Goal: Use online tool/utility: Utilize a website feature to perform a specific function

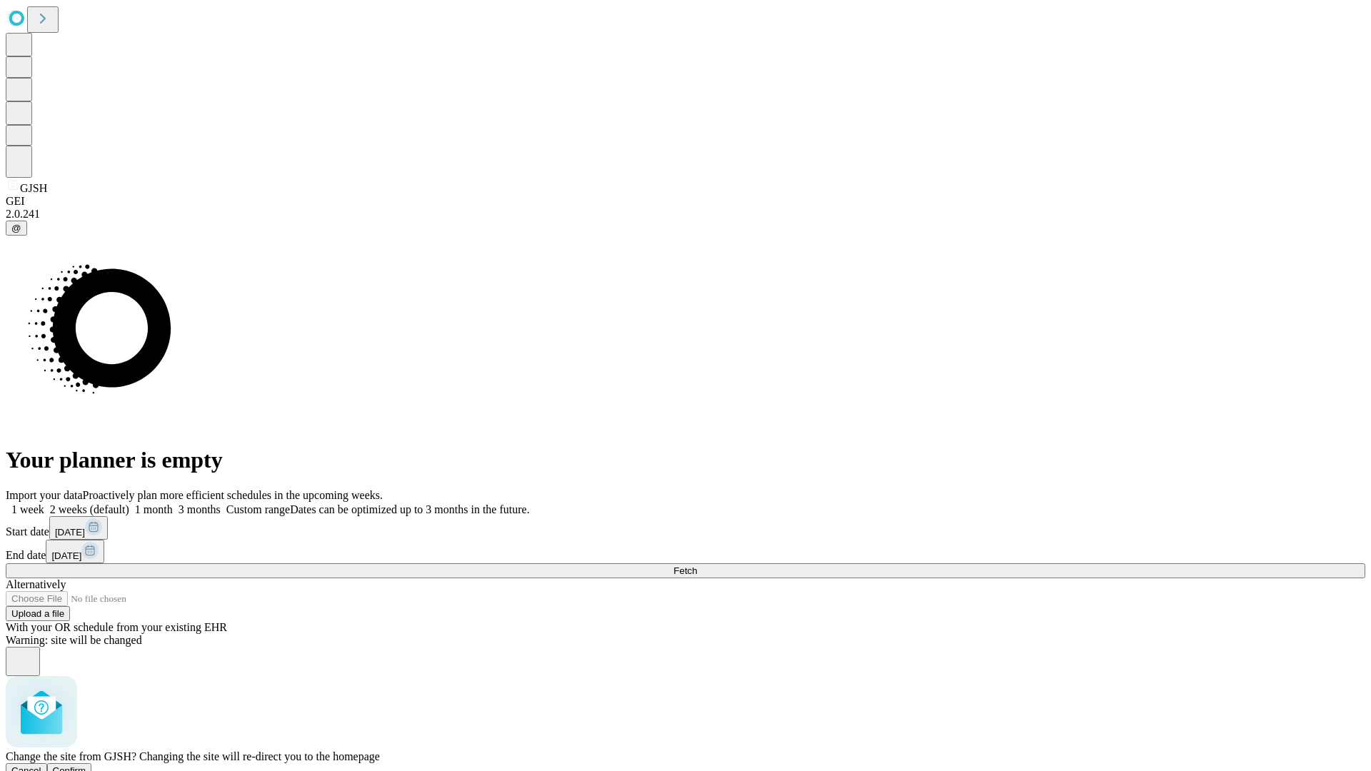
click at [86, 765] on span "Confirm" at bounding box center [70, 770] width 34 height 11
click at [173, 503] on label "1 month" at bounding box center [151, 509] width 44 height 12
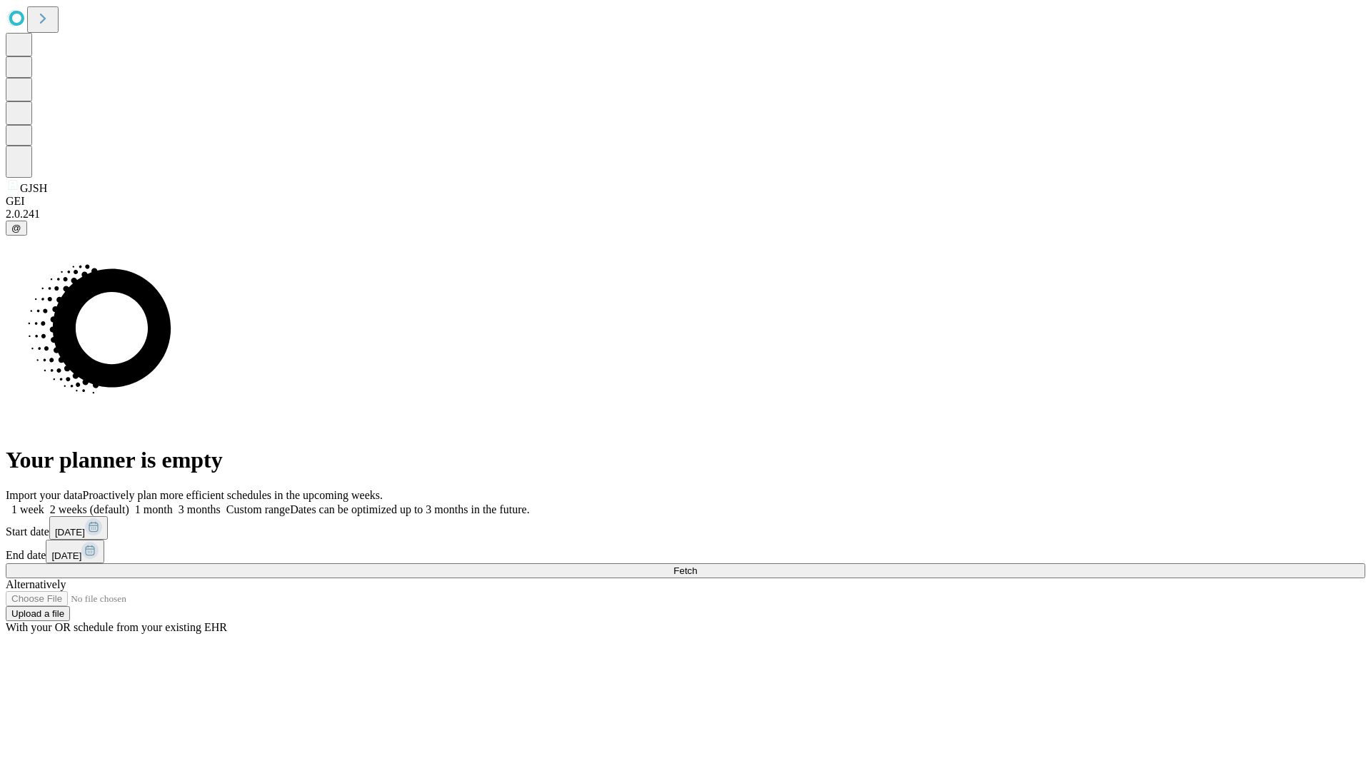
click at [697, 565] on span "Fetch" at bounding box center [685, 570] width 24 height 11
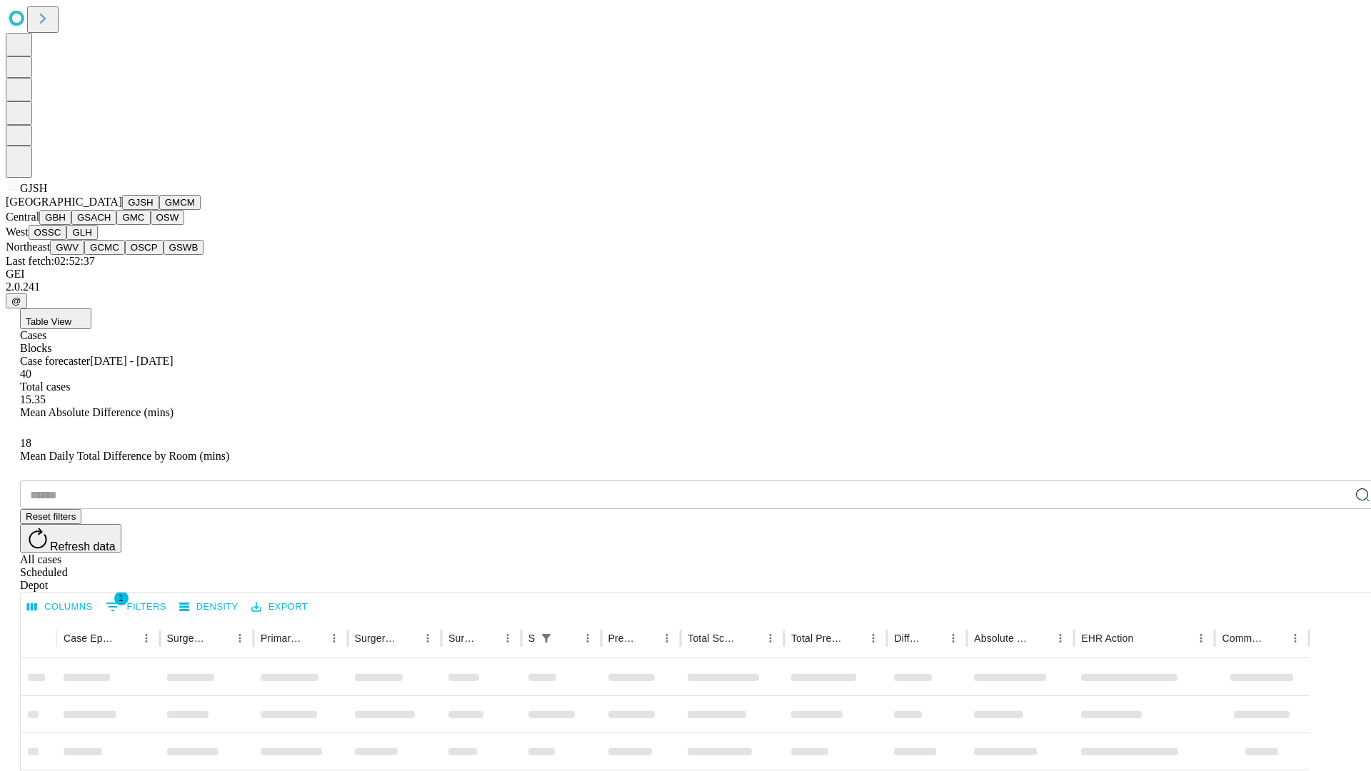
click at [159, 210] on button "GMCM" at bounding box center [179, 202] width 41 height 15
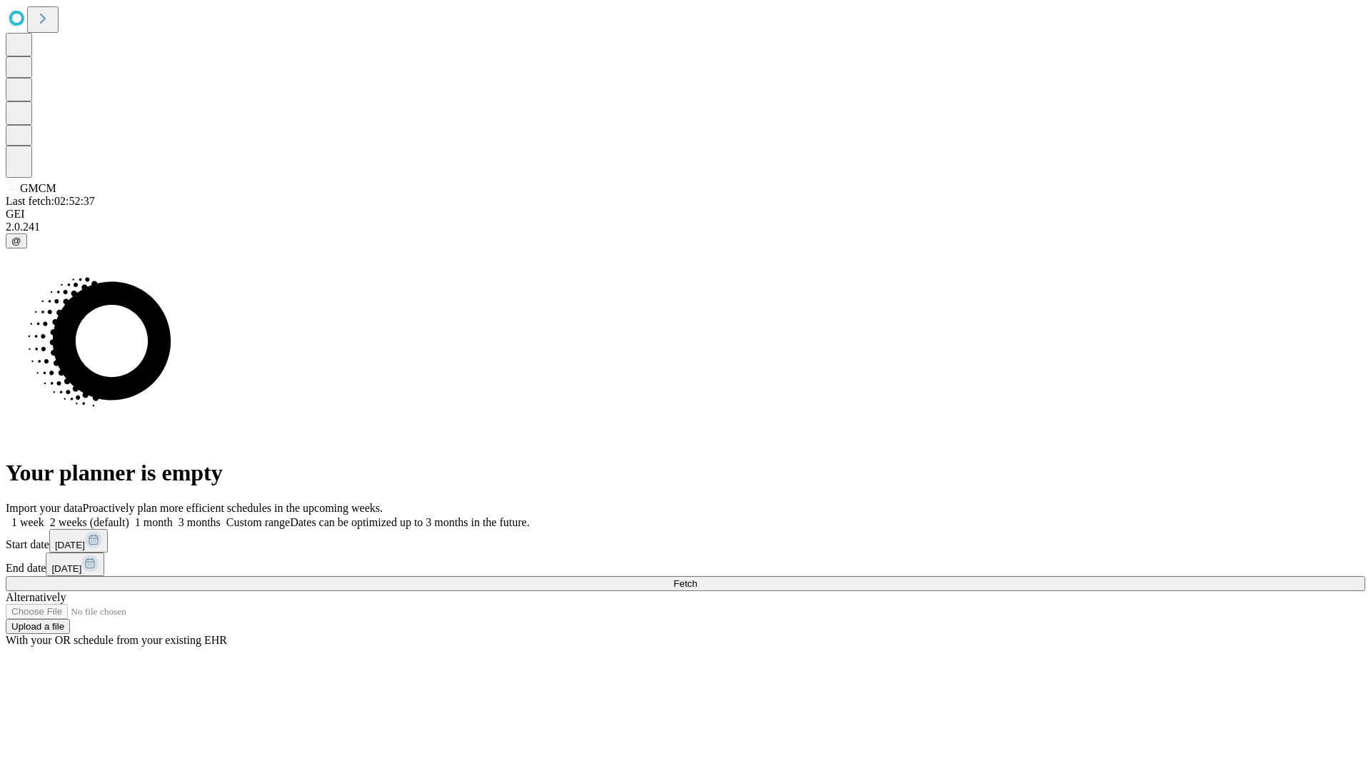
click at [173, 516] on label "1 month" at bounding box center [151, 522] width 44 height 12
click at [697, 578] on span "Fetch" at bounding box center [685, 583] width 24 height 11
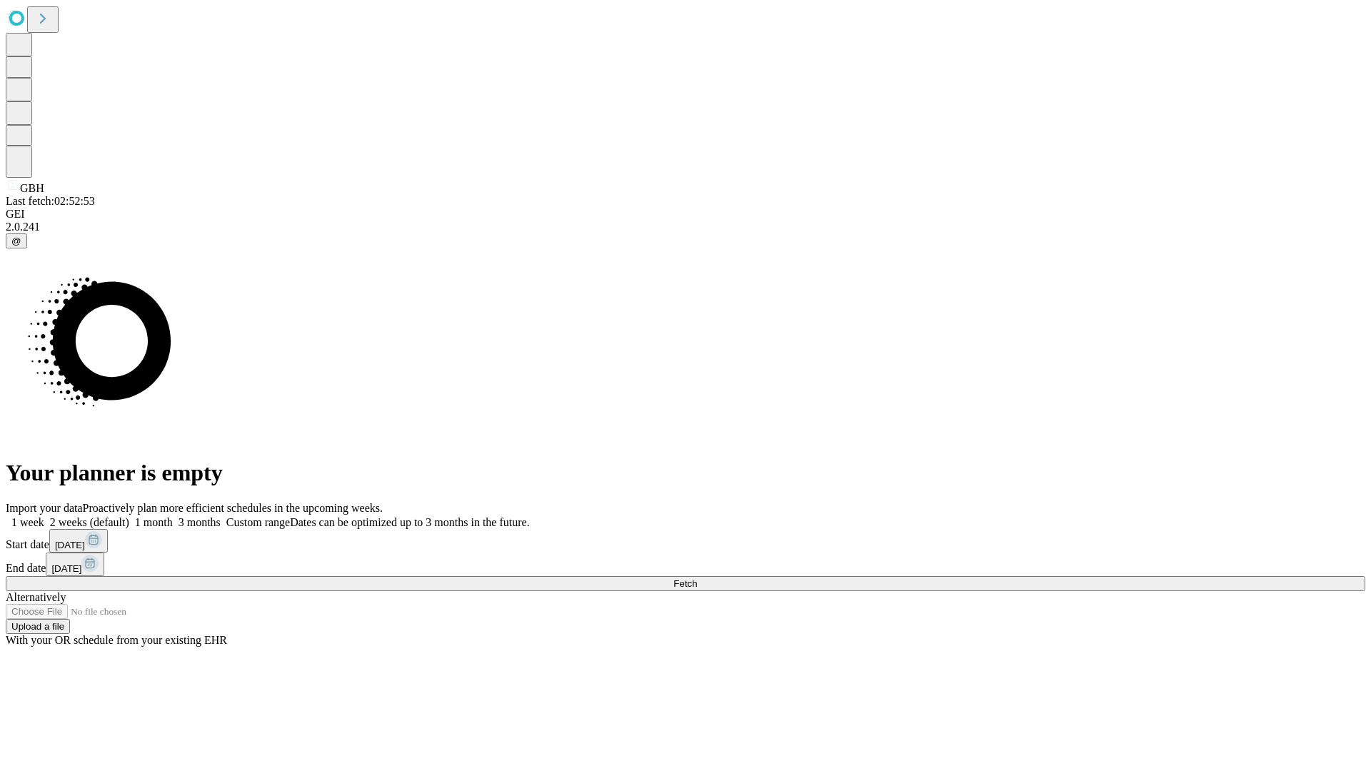
click at [173, 516] on label "1 month" at bounding box center [151, 522] width 44 height 12
click at [697, 578] on span "Fetch" at bounding box center [685, 583] width 24 height 11
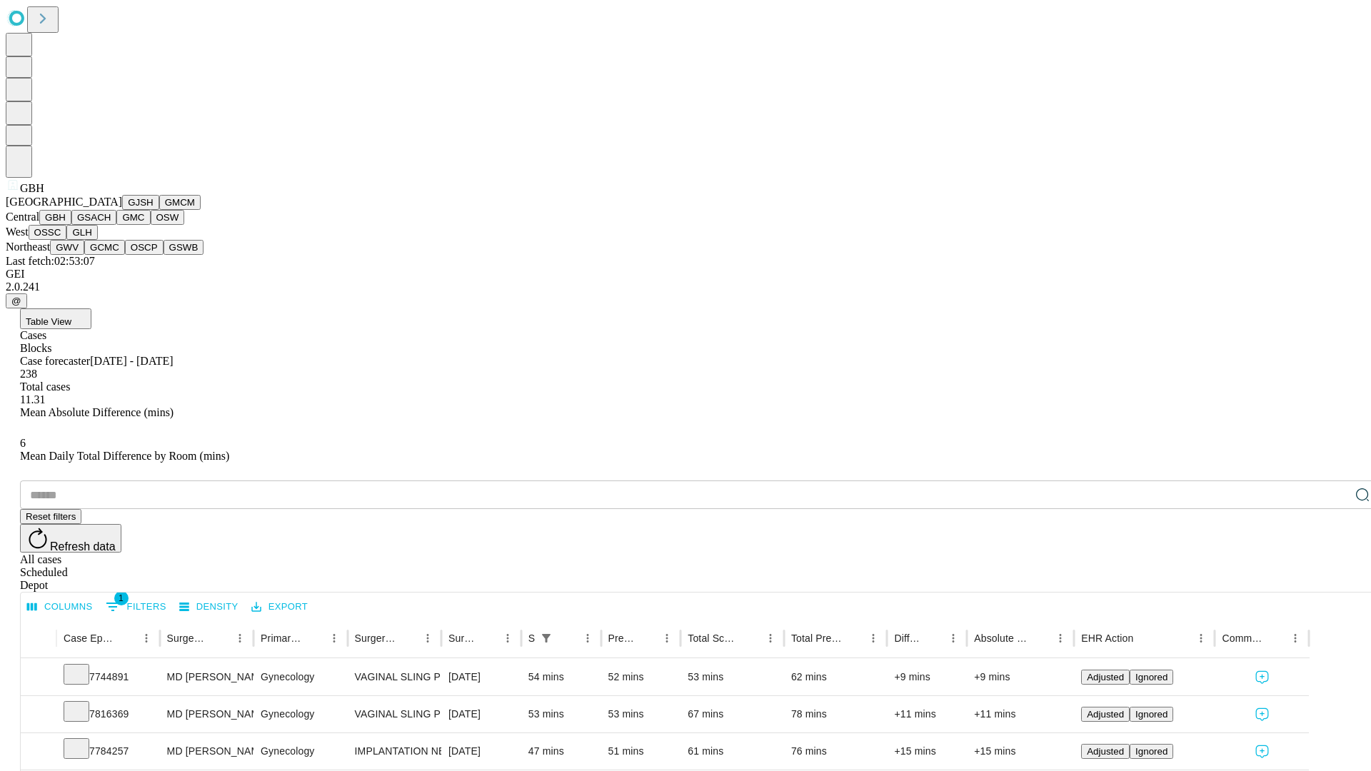
click at [111, 225] on button "GSACH" at bounding box center [93, 217] width 45 height 15
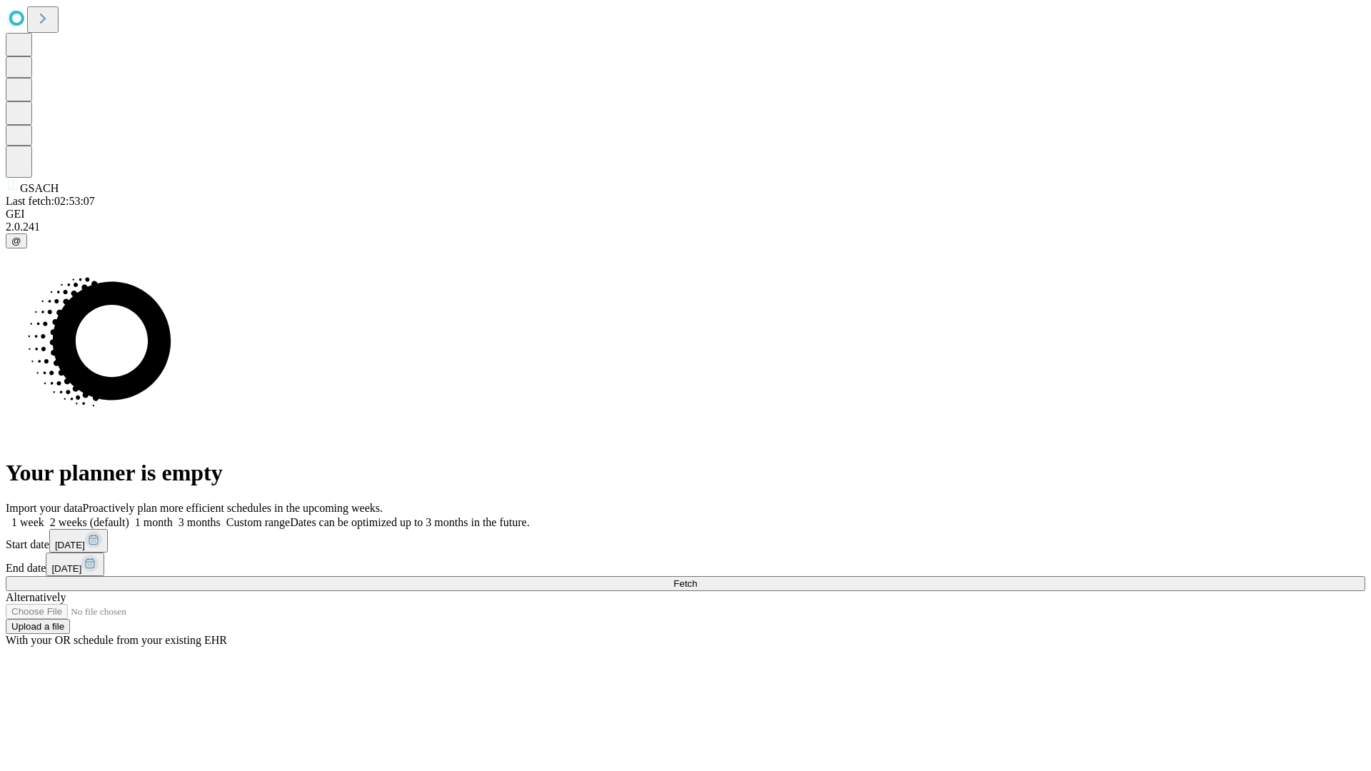
click at [697, 578] on span "Fetch" at bounding box center [685, 583] width 24 height 11
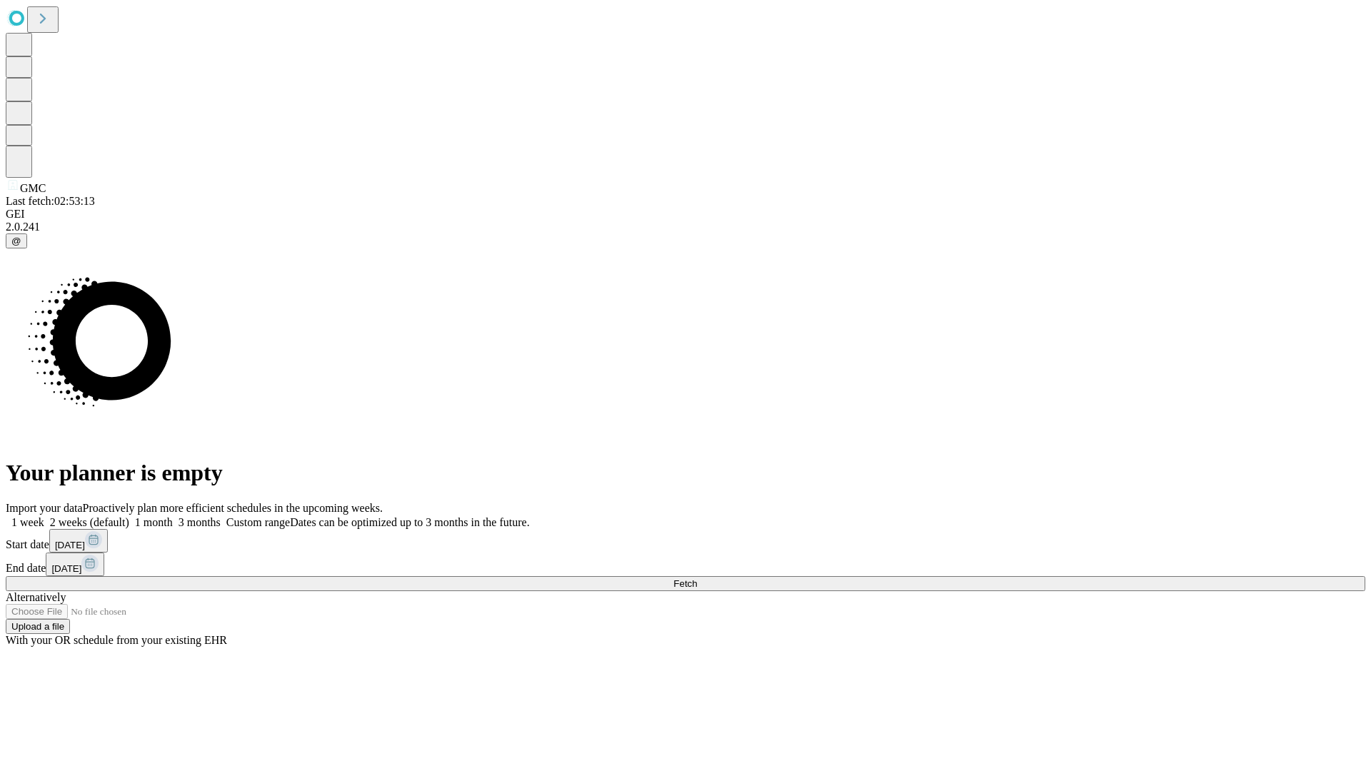
click at [173, 516] on label "1 month" at bounding box center [151, 522] width 44 height 12
click at [697, 578] on span "Fetch" at bounding box center [685, 583] width 24 height 11
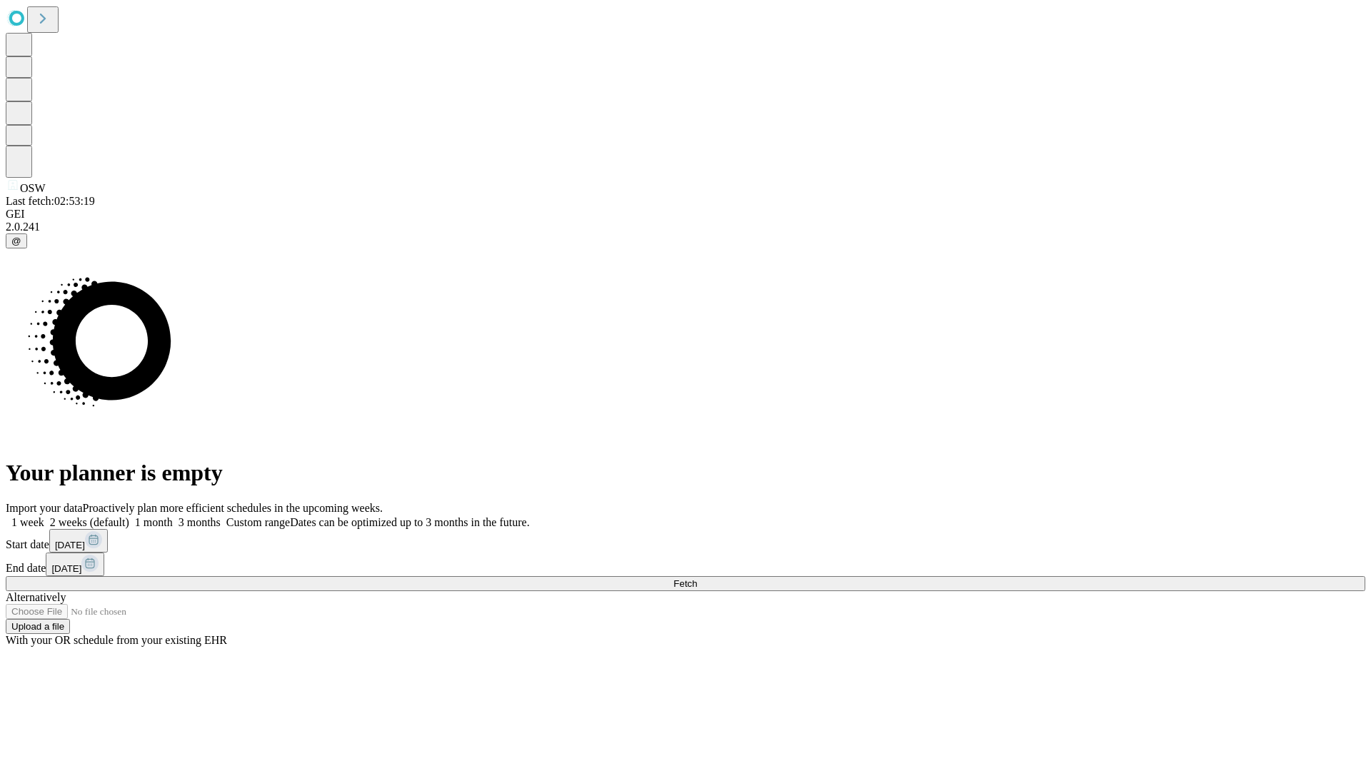
click at [173, 516] on label "1 month" at bounding box center [151, 522] width 44 height 12
click at [697, 578] on span "Fetch" at bounding box center [685, 583] width 24 height 11
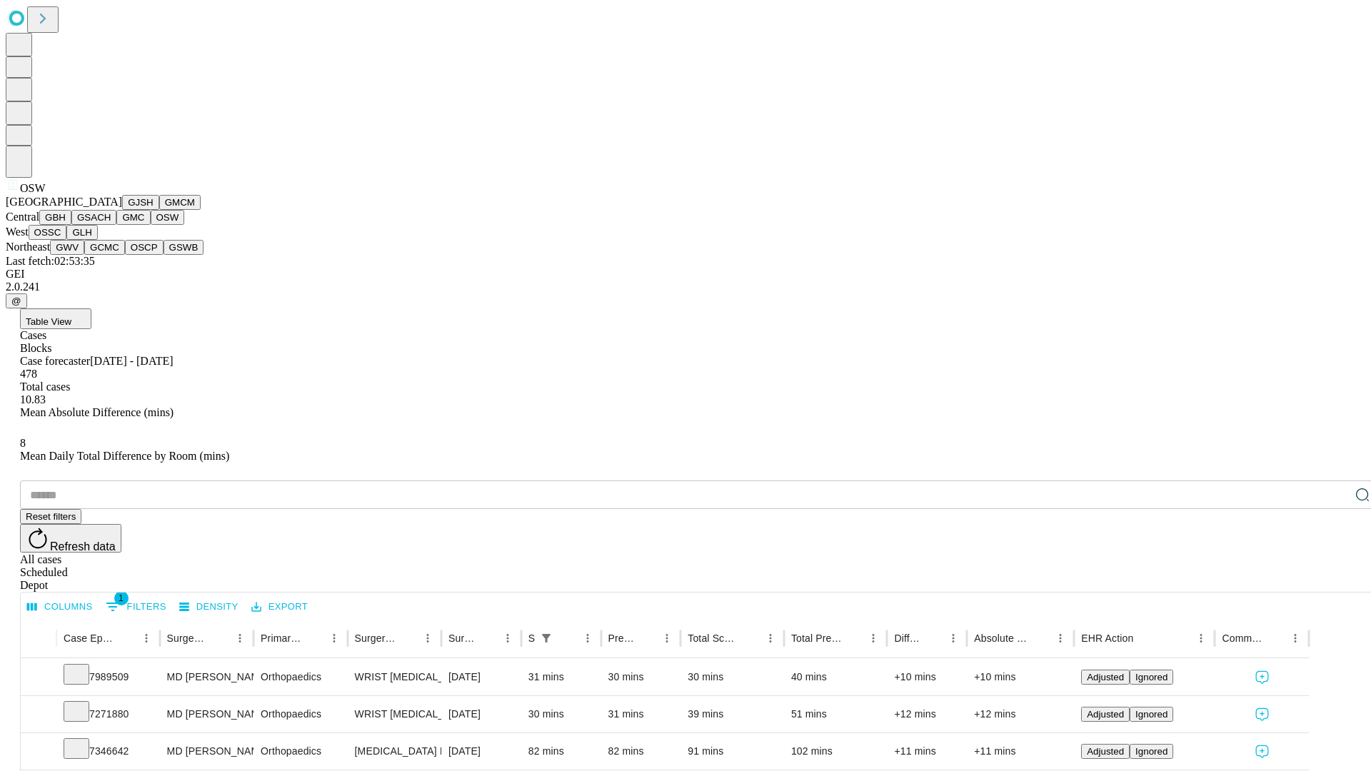
click at [67, 240] on button "OSSC" at bounding box center [48, 232] width 39 height 15
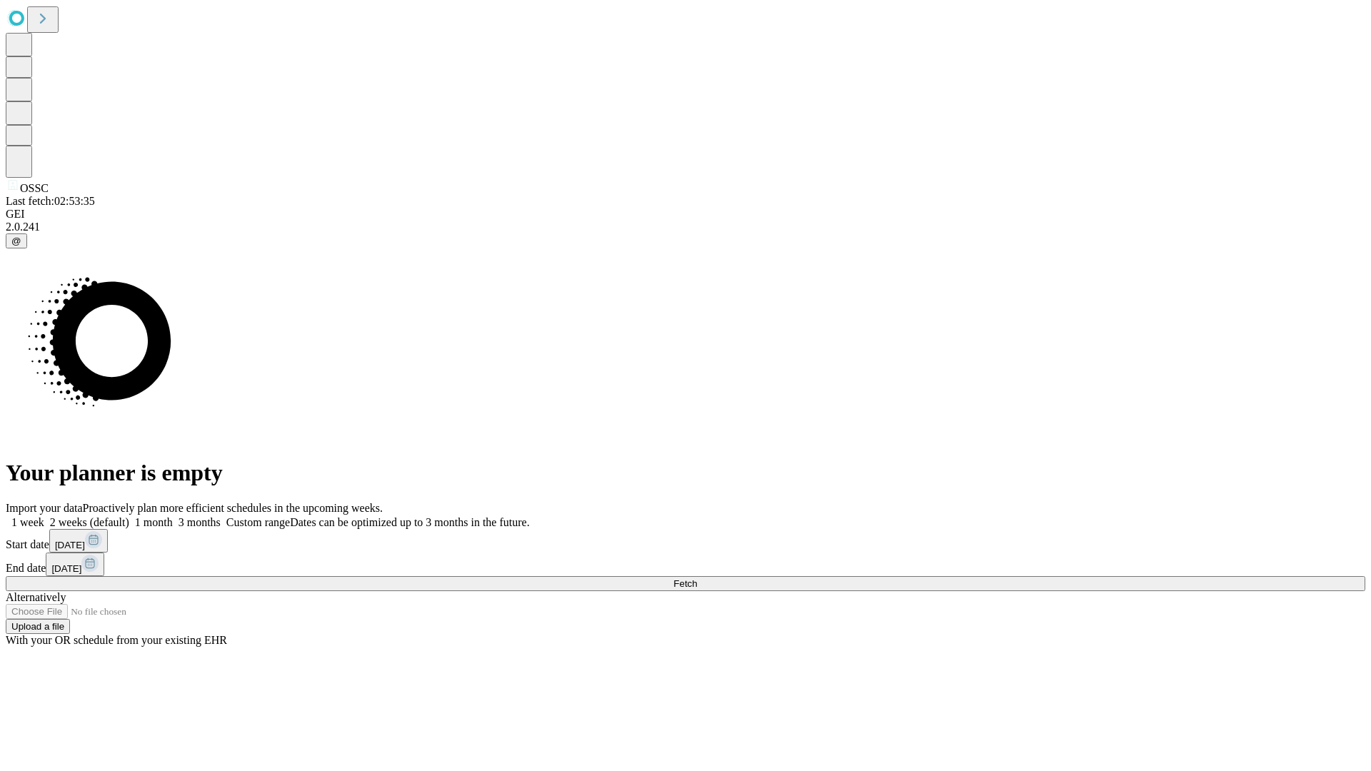
click at [173, 516] on label "1 month" at bounding box center [151, 522] width 44 height 12
click at [697, 578] on span "Fetch" at bounding box center [685, 583] width 24 height 11
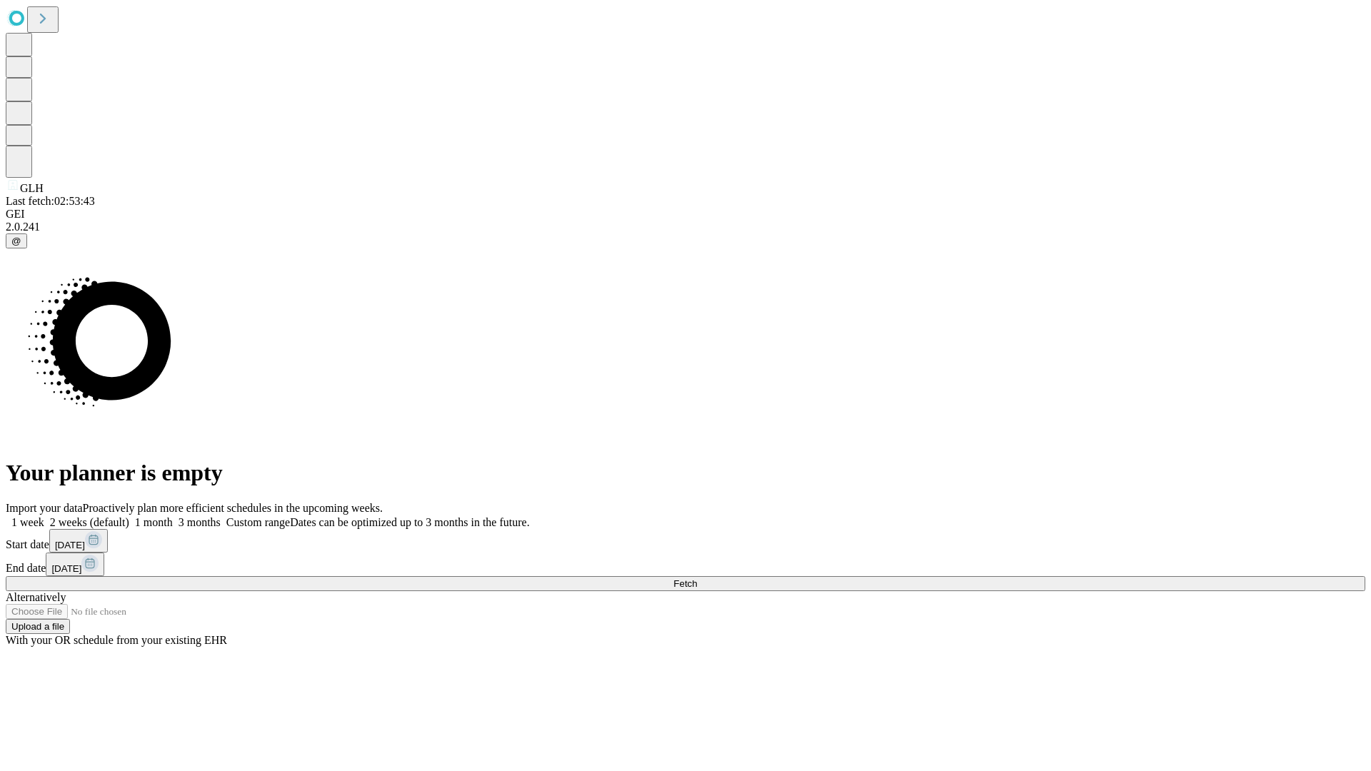
click at [173, 516] on label "1 month" at bounding box center [151, 522] width 44 height 12
click at [697, 578] on span "Fetch" at bounding box center [685, 583] width 24 height 11
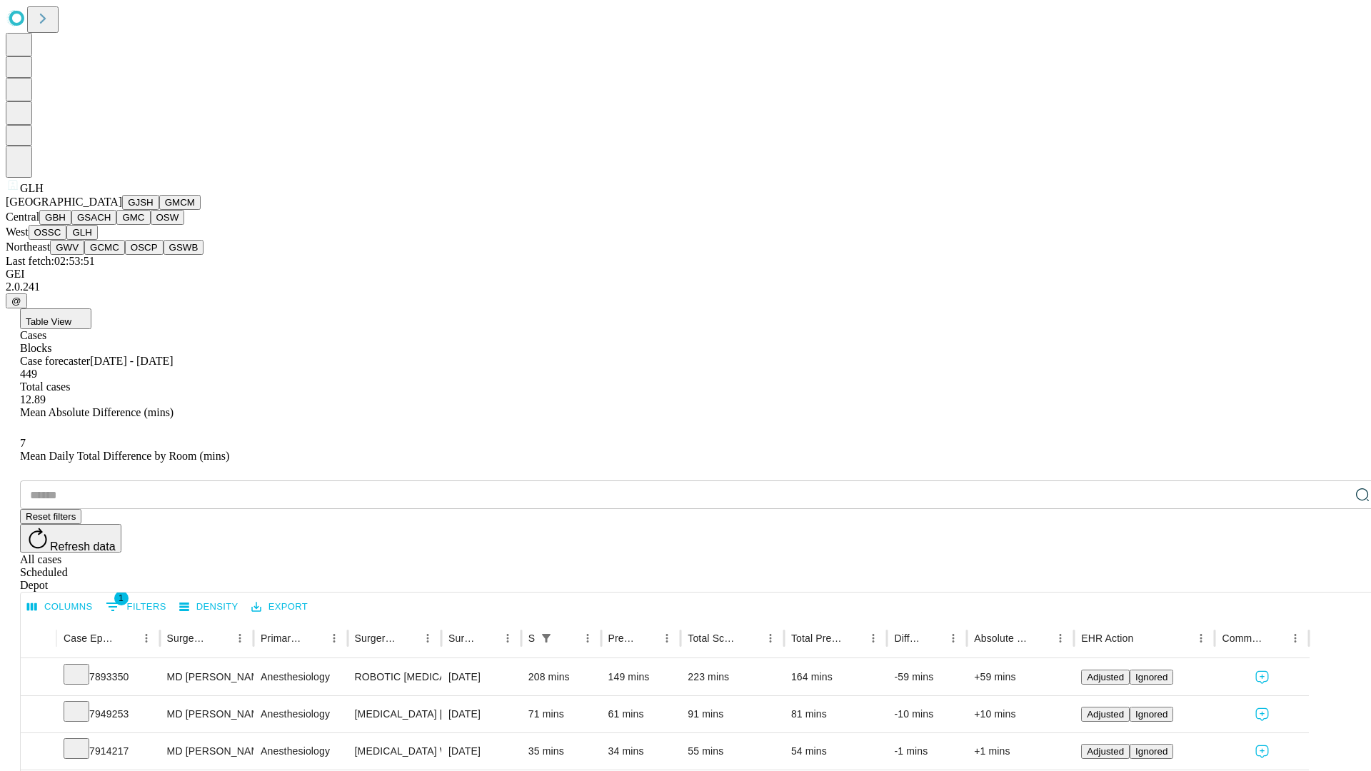
click at [84, 255] on button "GWV" at bounding box center [67, 247] width 34 height 15
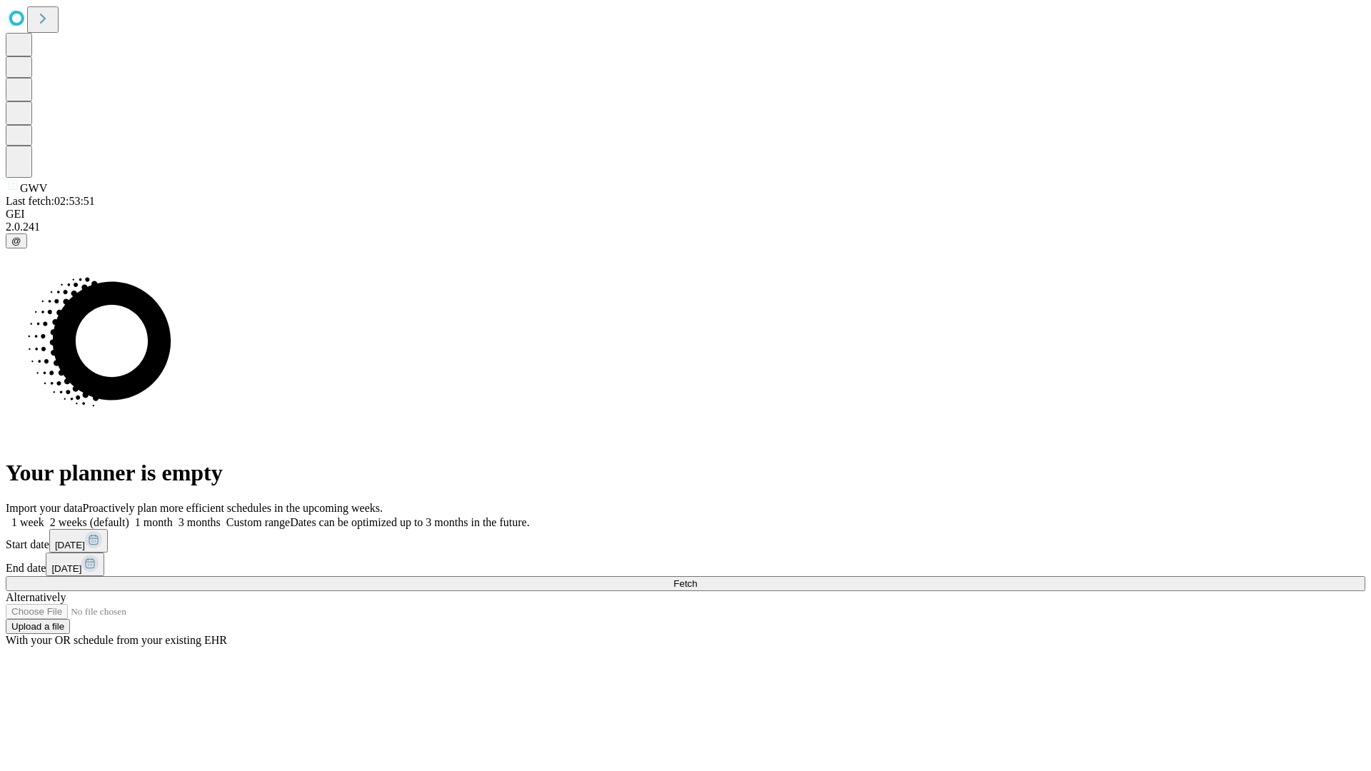
click at [173, 516] on label "1 month" at bounding box center [151, 522] width 44 height 12
click at [697, 578] on span "Fetch" at bounding box center [685, 583] width 24 height 11
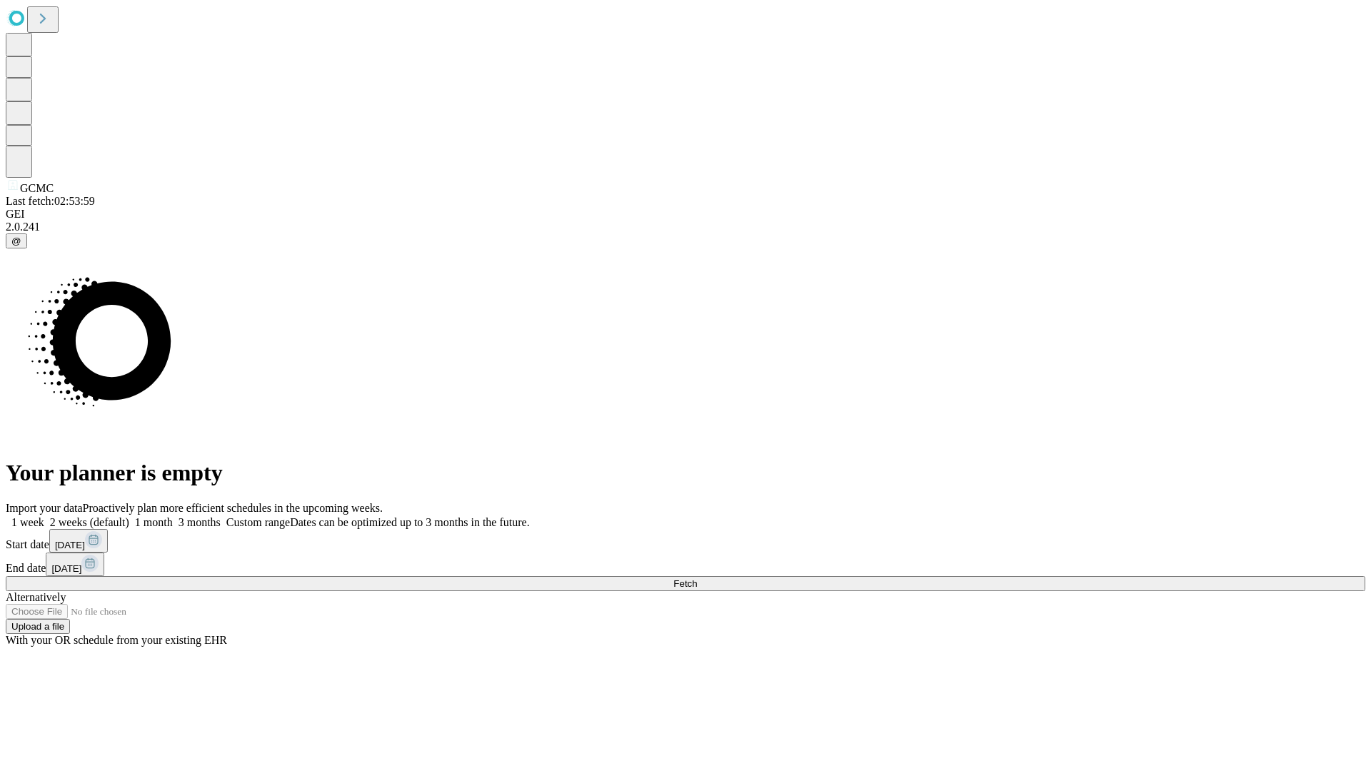
click at [173, 516] on label "1 month" at bounding box center [151, 522] width 44 height 12
click at [697, 578] on span "Fetch" at bounding box center [685, 583] width 24 height 11
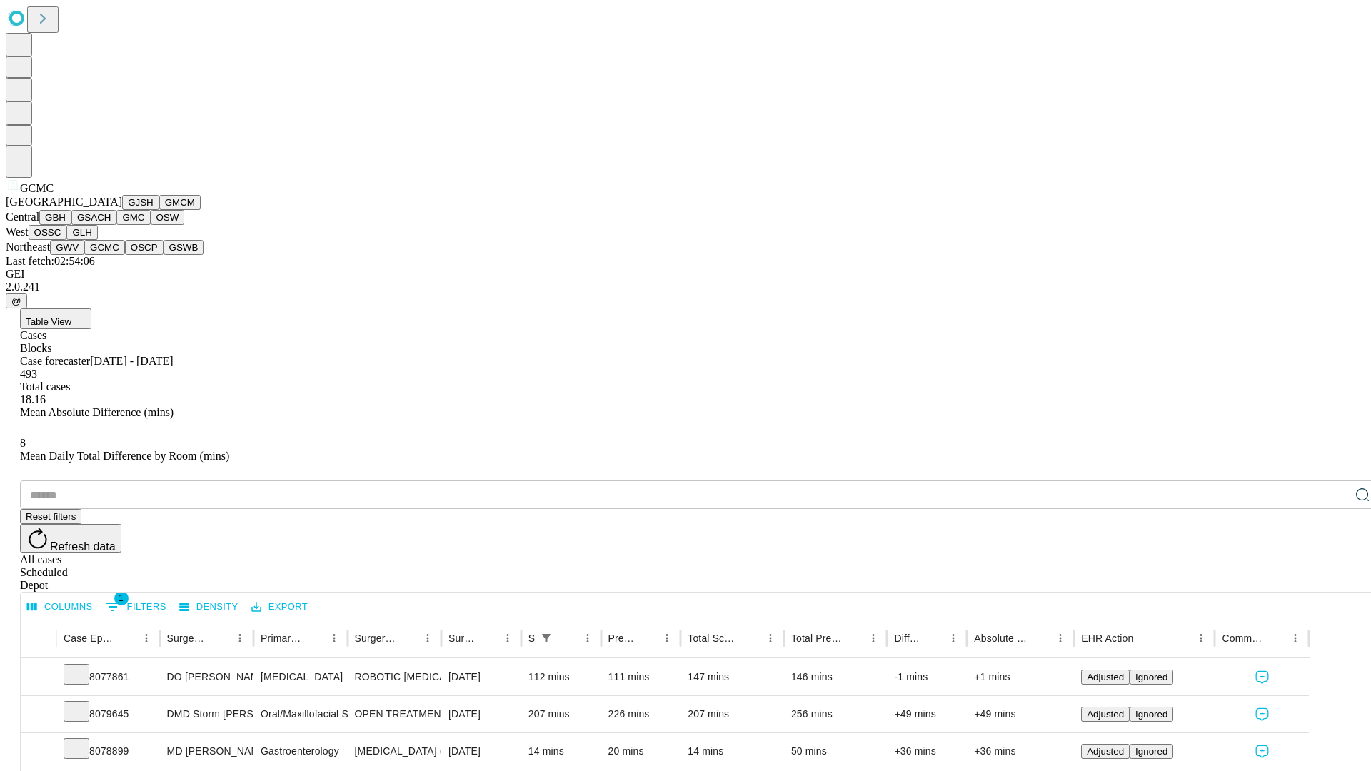
click at [125, 255] on button "OSCP" at bounding box center [144, 247] width 39 height 15
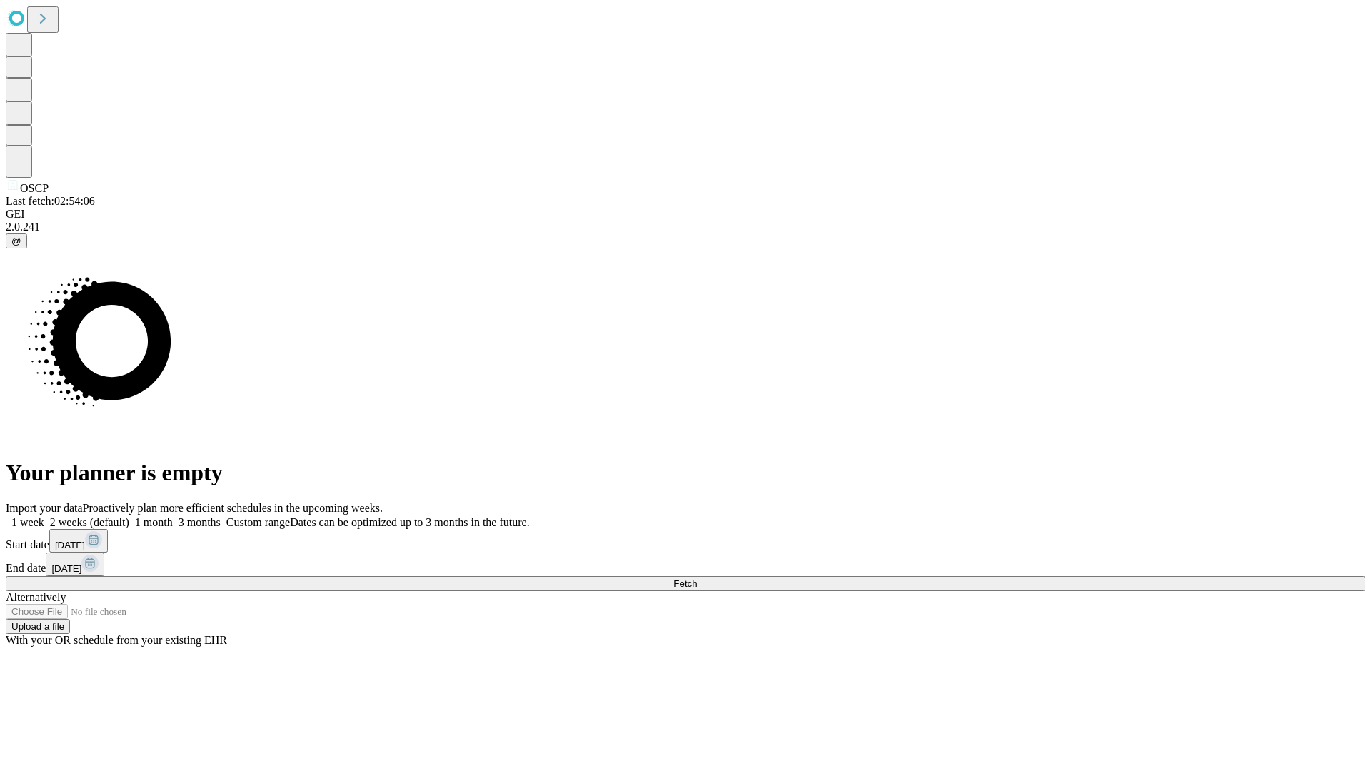
click at [173, 516] on label "1 month" at bounding box center [151, 522] width 44 height 12
click at [697, 578] on span "Fetch" at bounding box center [685, 583] width 24 height 11
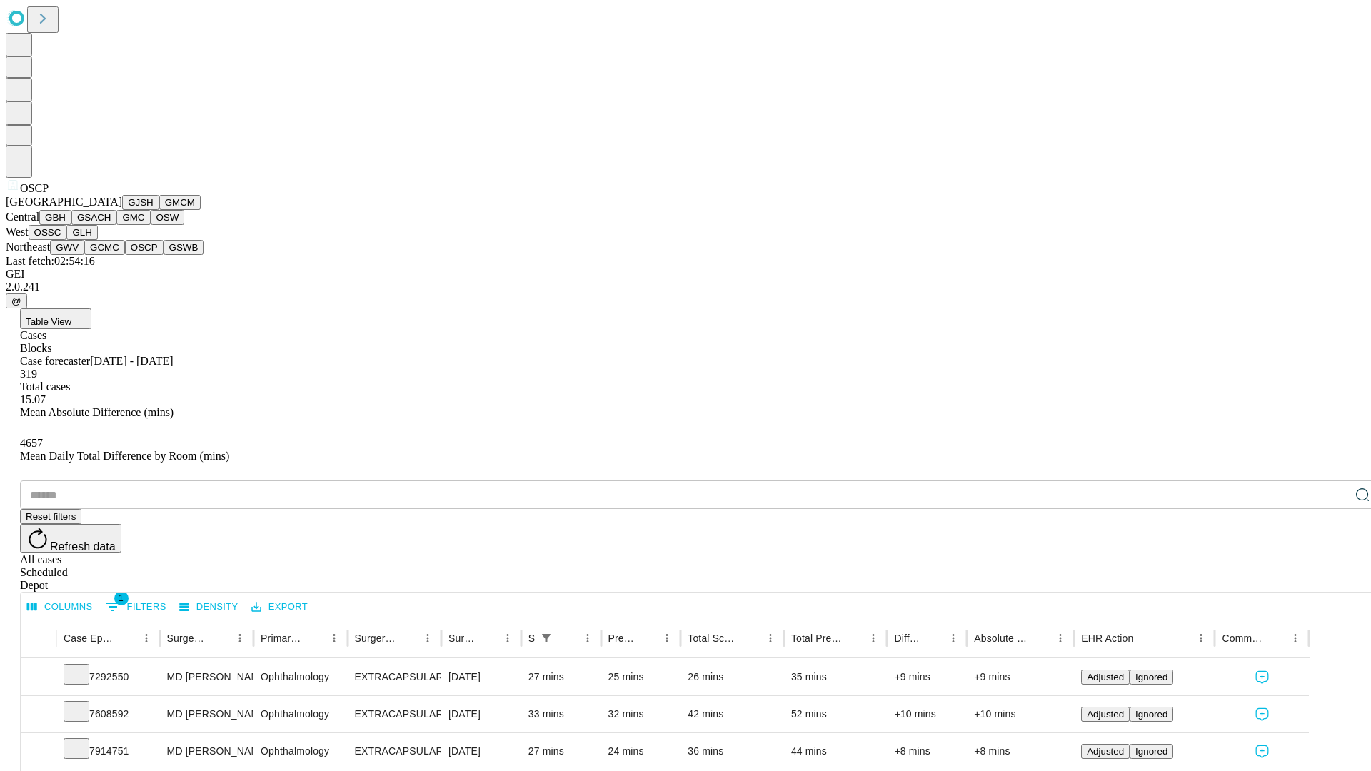
click at [163, 255] on button "GSWB" at bounding box center [183, 247] width 41 height 15
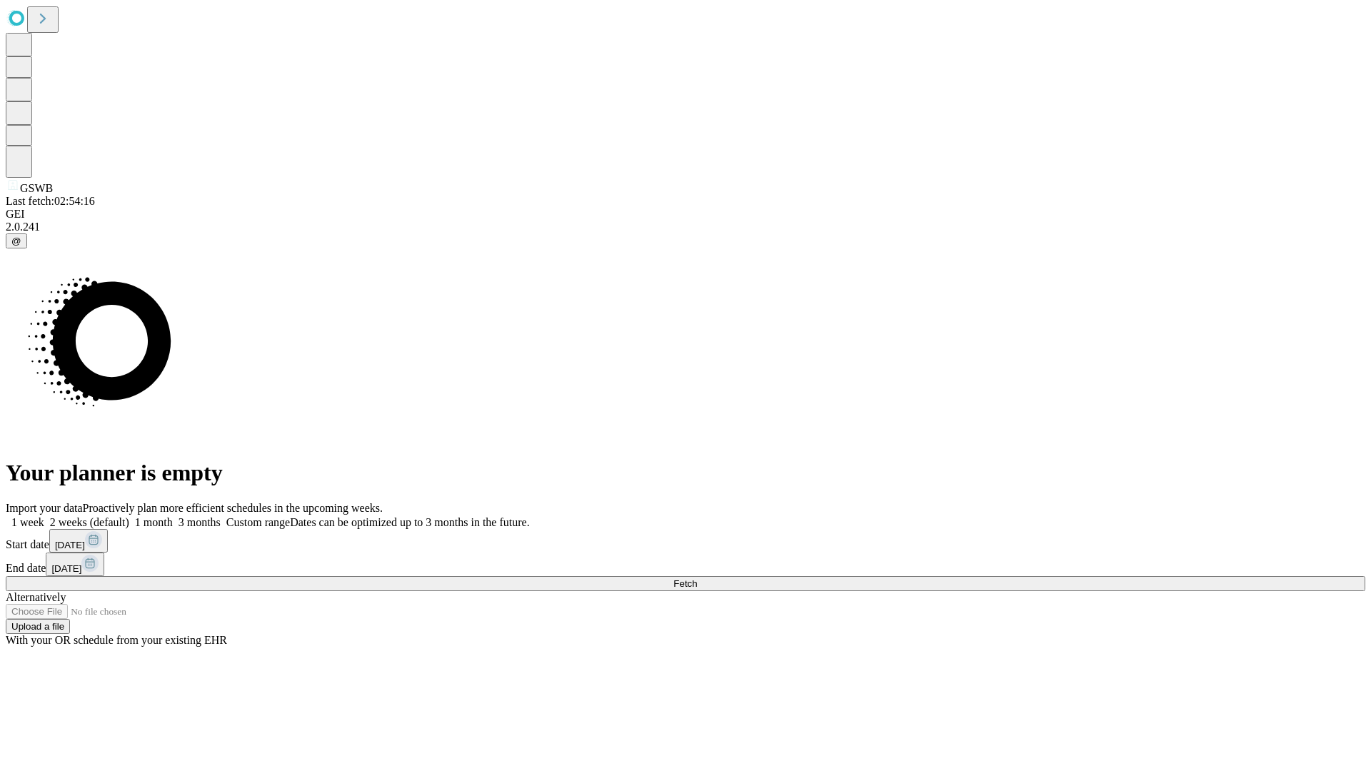
click at [173, 516] on label "1 month" at bounding box center [151, 522] width 44 height 12
click at [697, 578] on span "Fetch" at bounding box center [685, 583] width 24 height 11
